Goal: Transaction & Acquisition: Obtain resource

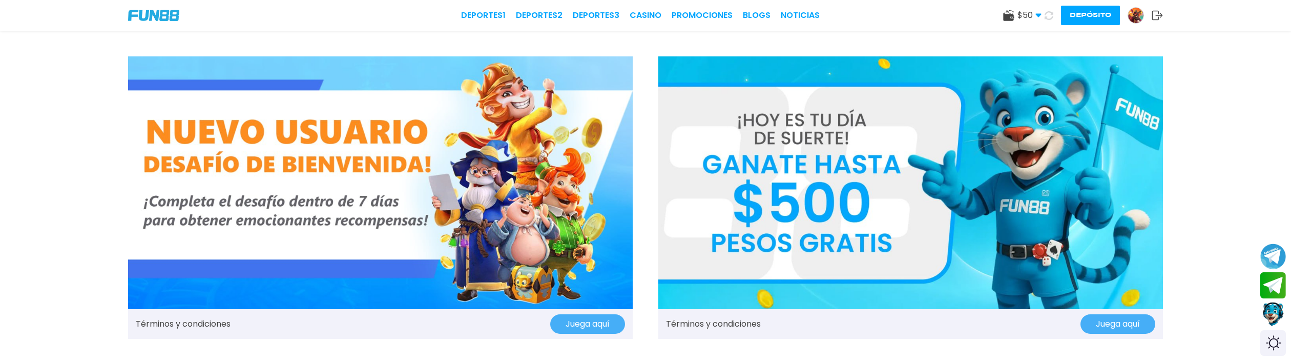
drag, startPoint x: 1140, startPoint y: 17, endPoint x: 1031, endPoint y: 62, distance: 117.9
click at [1139, 17] on img at bounding box center [1135, 15] width 15 height 15
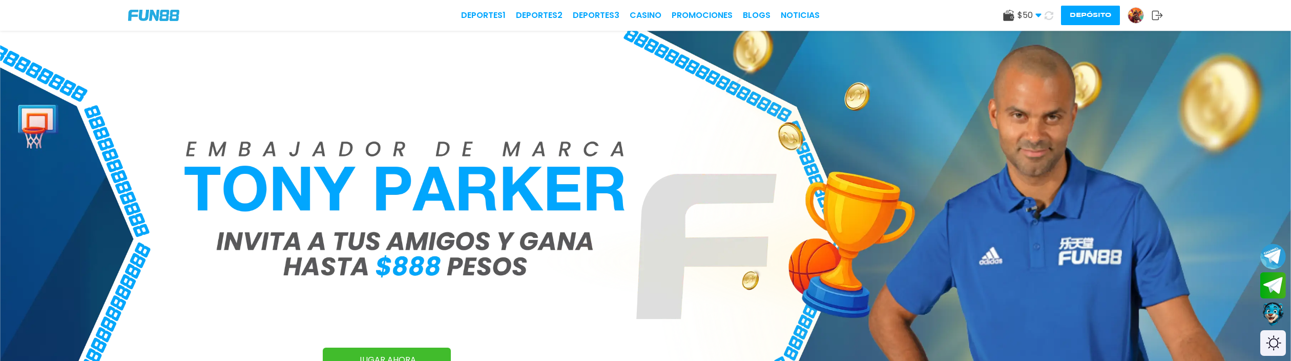
click at [1132, 23] on div at bounding box center [1136, 15] width 16 height 16
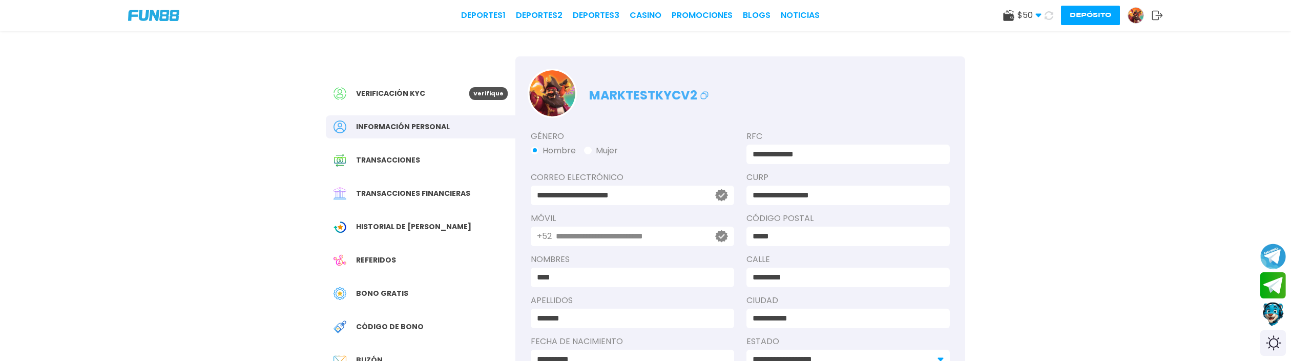
click at [396, 292] on span "Bono Gratis" at bounding box center [382, 293] width 52 height 11
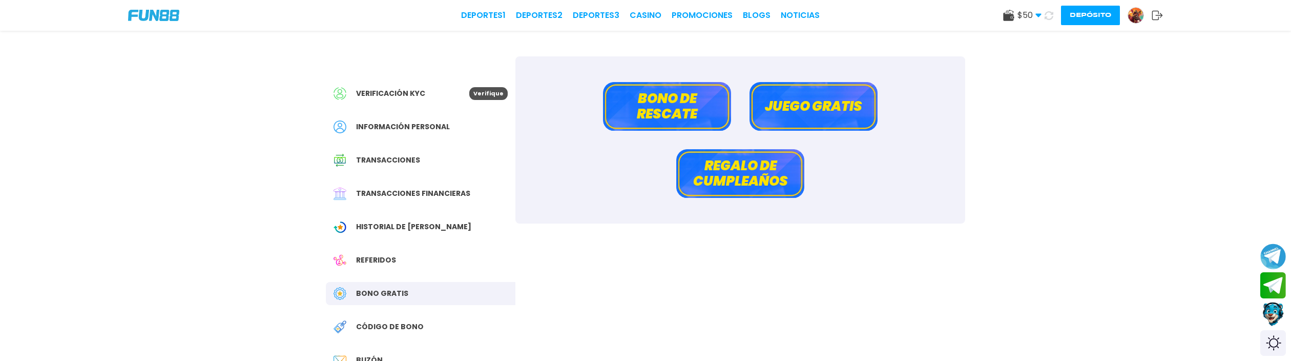
click at [747, 178] on button "Regalo de cumpleaños" at bounding box center [740, 173] width 128 height 49
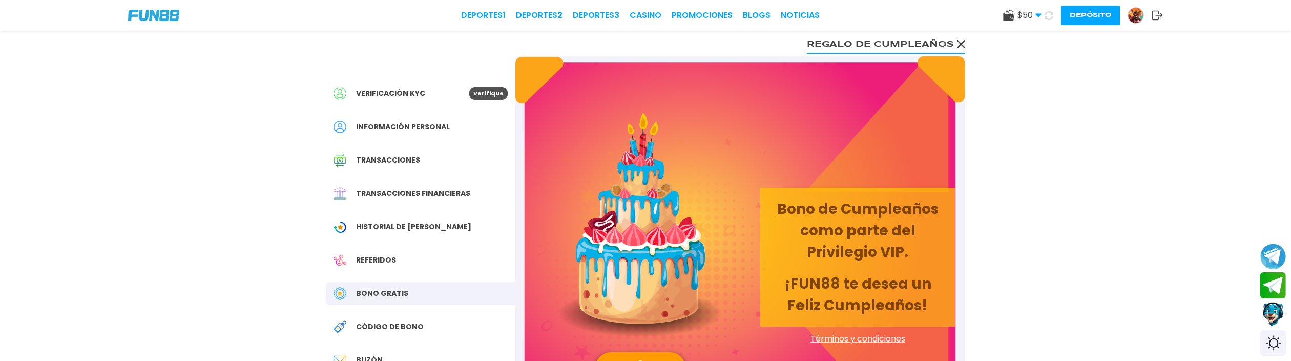
scroll to position [73, 0]
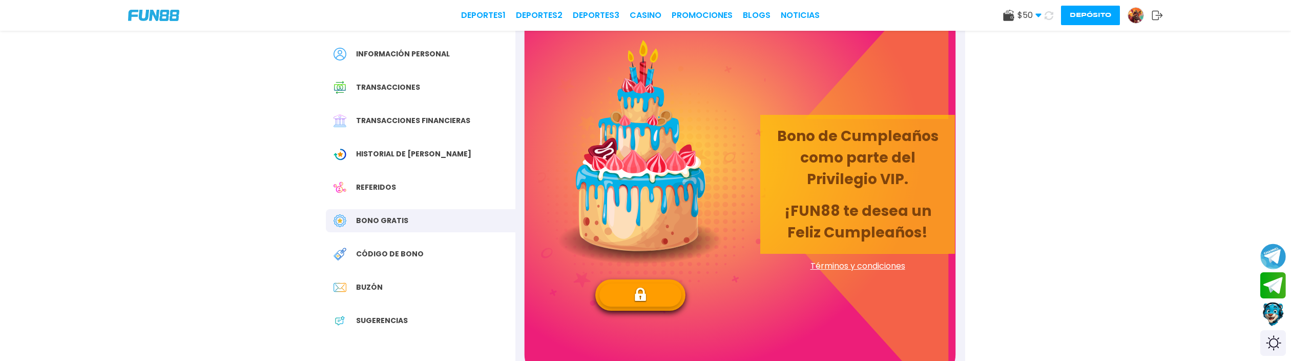
click at [833, 261] on span "Términos y condiciones" at bounding box center [857, 266] width 195 height 12
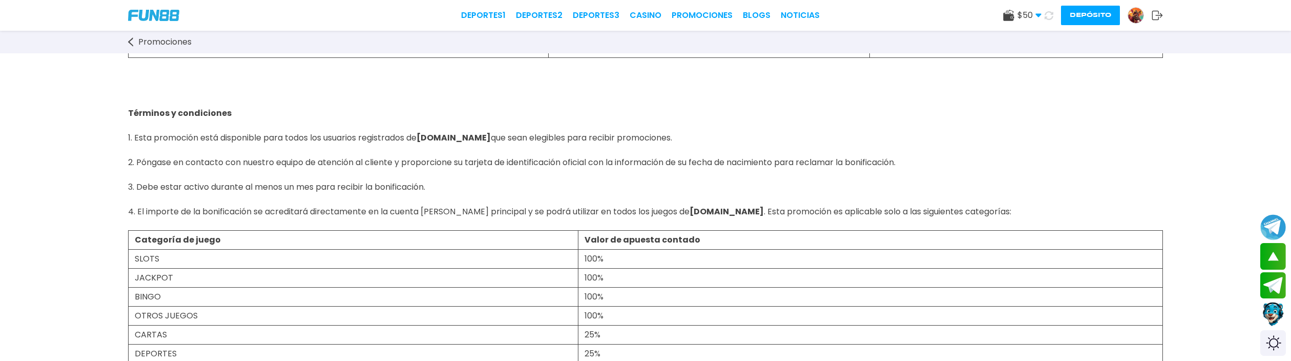
scroll to position [167, 0]
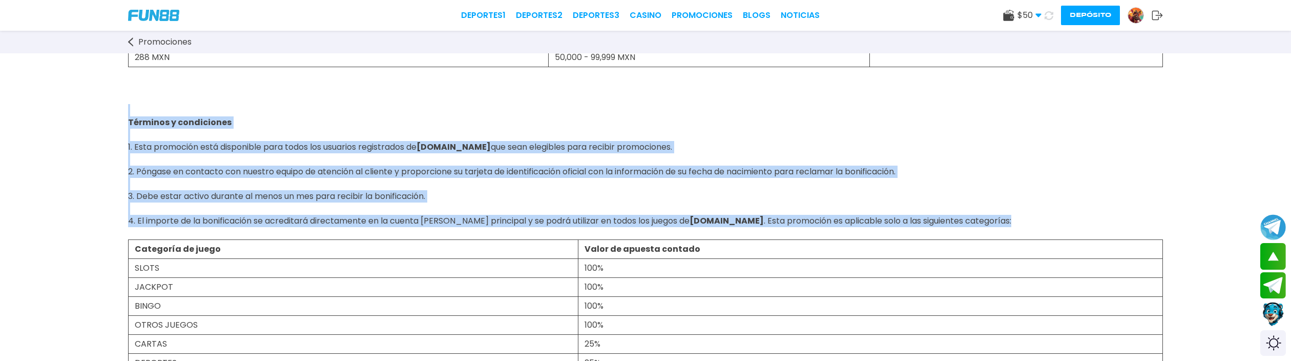
drag, startPoint x: 119, startPoint y: 115, endPoint x: 992, endPoint y: 220, distance: 879.8
click at [992, 220] on div "Bono de cumpleaños ¡Consigue una bonificación en tu cuenta como regalo en tu dí…" at bounding box center [645, 317] width 1291 height 863
click at [135, 37] on link "Promociones" at bounding box center [165, 42] width 74 height 12
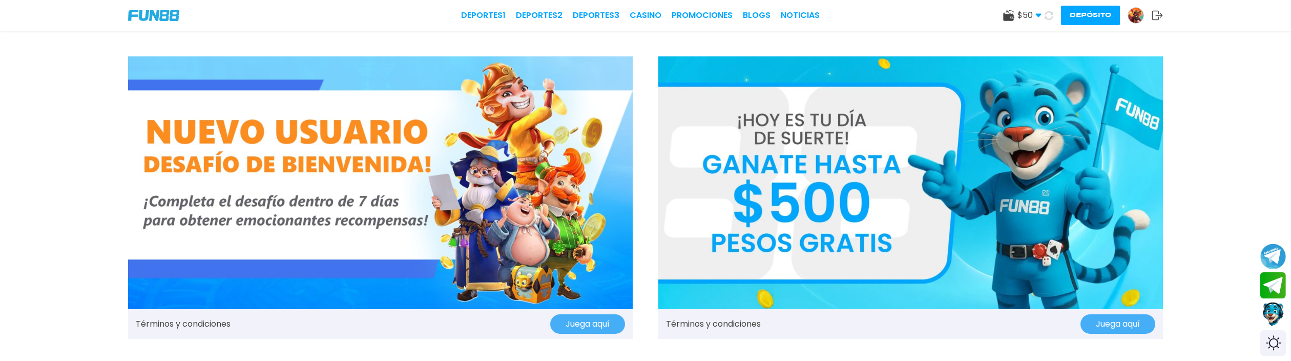
click at [1136, 10] on img at bounding box center [1135, 15] width 15 height 15
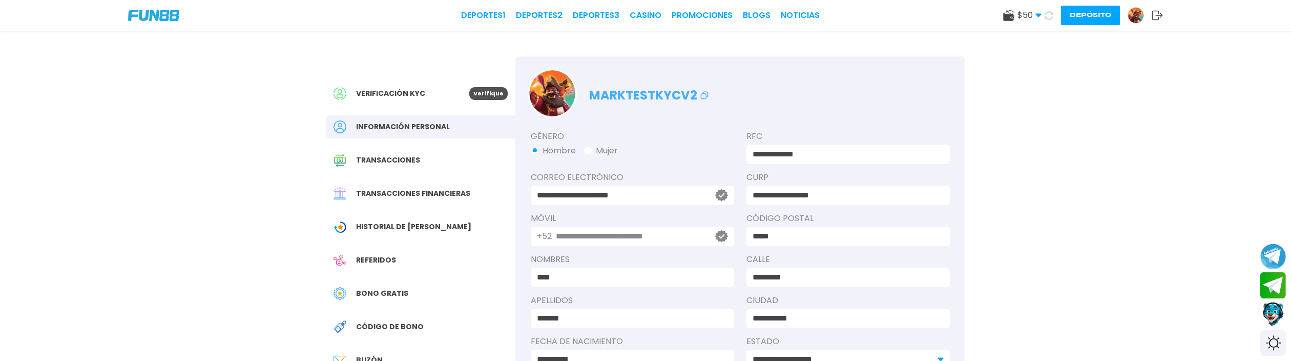
click at [406, 289] on div "Bono Gratis" at bounding box center [421, 293] width 190 height 23
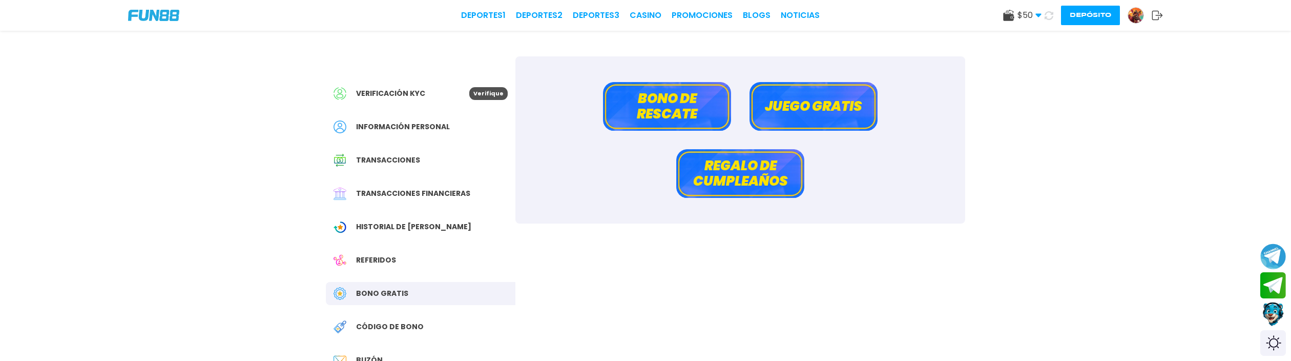
click at [806, 99] on button "Juego gratis" at bounding box center [814, 106] width 128 height 49
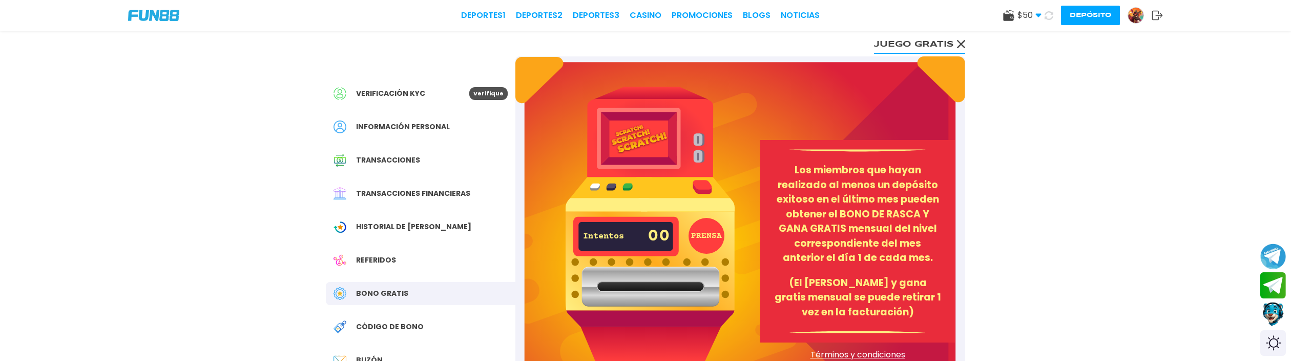
click at [855, 355] on span "Términos y condiciones" at bounding box center [857, 354] width 195 height 12
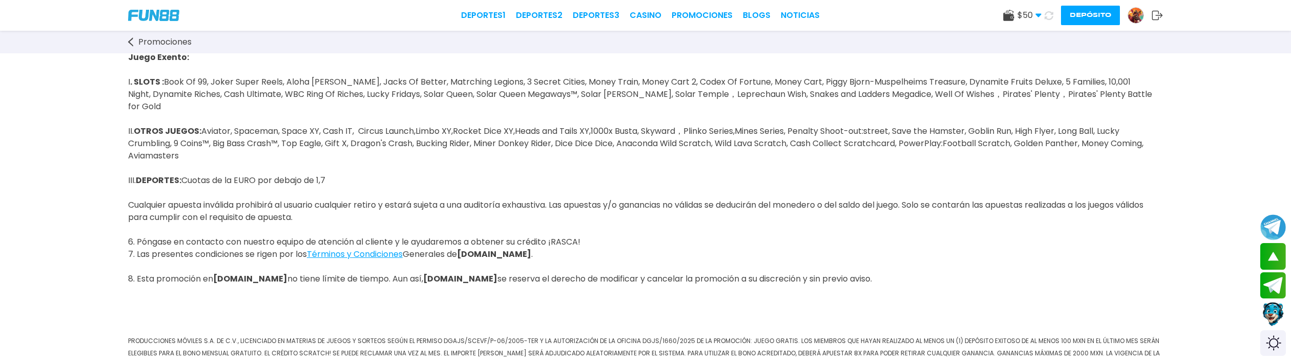
scroll to position [433, 0]
